Goal: Transaction & Acquisition: Purchase product/service

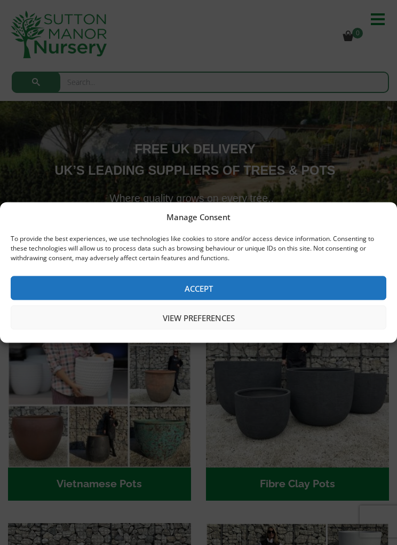
click at [193, 318] on button "View preferences" at bounding box center [199, 317] width 376 height 24
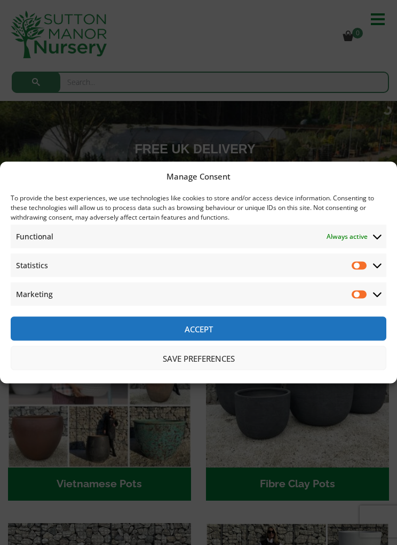
click at [359, 293] on input "Marketing" at bounding box center [360, 294] width 16 height 11
checkbox input "true"
click at [361, 266] on input "Statistics" at bounding box center [360, 265] width 16 height 11
click at [366, 264] on input "Statistics" at bounding box center [360, 265] width 16 height 11
click at [349, 305] on span "Marketing Marketing" at bounding box center [199, 293] width 376 height 23
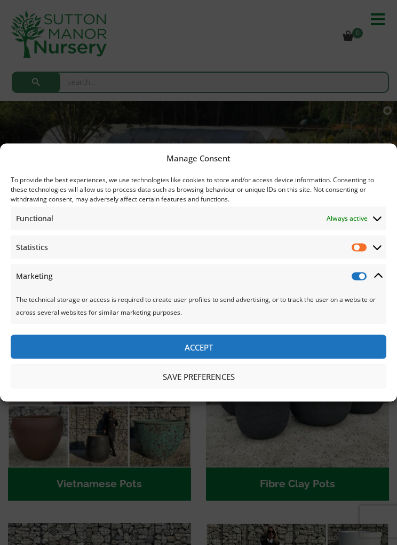
click at [362, 248] on input "Statistics" at bounding box center [360, 247] width 16 height 11
checkbox input "true"
click at [358, 273] on input "Marketing" at bounding box center [360, 276] width 16 height 11
checkbox input "false"
click at [360, 246] on input "Statistics" at bounding box center [360, 247] width 16 height 11
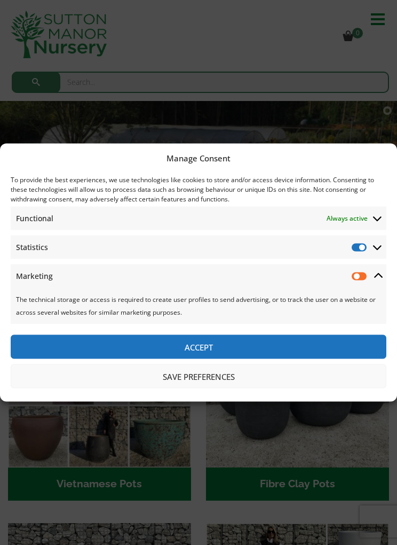
checkbox input "false"
click at [209, 341] on button "Accept" at bounding box center [199, 347] width 376 height 24
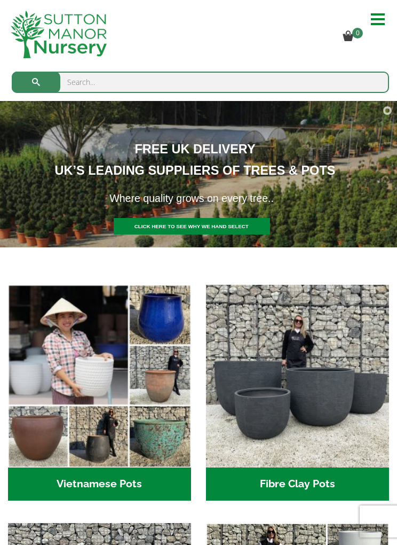
click at [85, 84] on input "search" at bounding box center [200, 82] width 377 height 21
type input "Extra large terracotta pots"
click at [36, 82] on button "submit" at bounding box center [36, 82] width 49 height 21
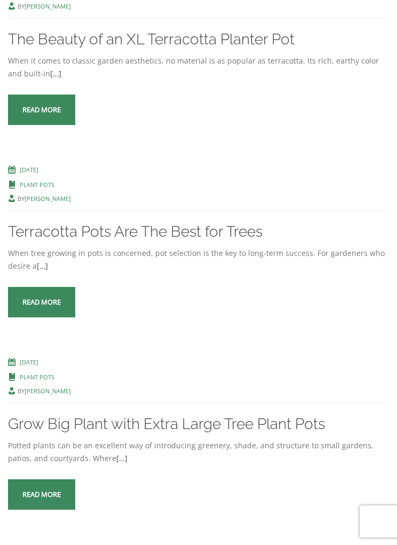
scroll to position [253, 0]
